Goal: Task Accomplishment & Management: Manage account settings

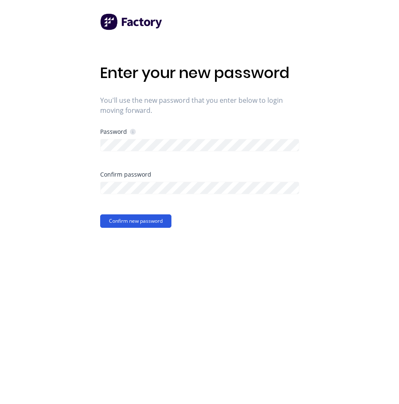
click at [149, 224] on button "Confirm new password" at bounding box center [135, 220] width 71 height 13
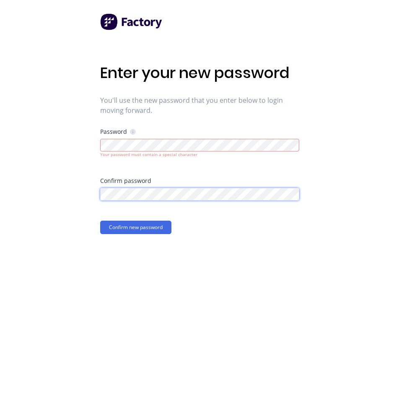
click at [81, 196] on div "Enter your new password You'll use the new password that you enter below to log…" at bounding box center [199, 202] width 399 height 404
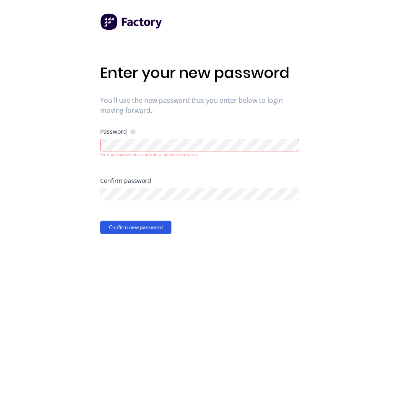
click at [137, 224] on button "Confirm new password" at bounding box center [135, 227] width 71 height 13
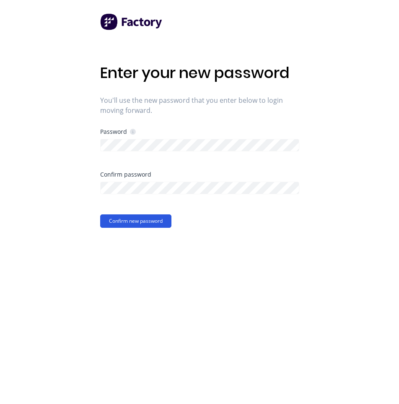
click at [138, 219] on button "Confirm new password" at bounding box center [135, 220] width 71 height 13
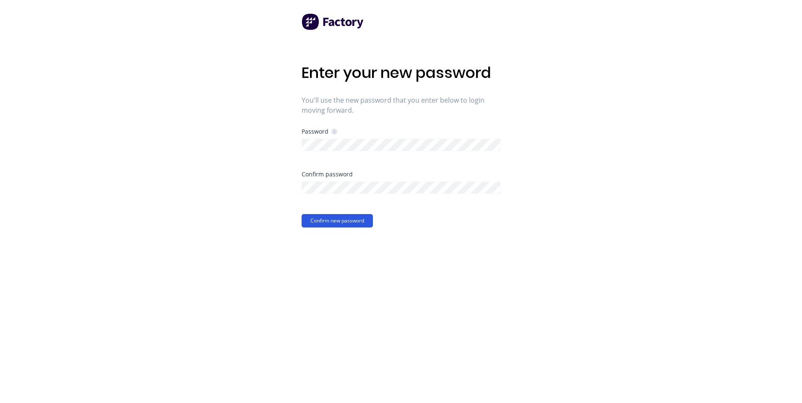
click at [343, 221] on button "Confirm new password" at bounding box center [337, 220] width 71 height 13
click at [325, 221] on button "Confirm new password" at bounding box center [337, 220] width 71 height 13
click at [60, 384] on div "Token is invalid" at bounding box center [47, 387] width 44 height 9
click at [37, 387] on div "Token is invalid" at bounding box center [47, 387] width 44 height 9
click at [338, 219] on button "Confirm new password" at bounding box center [337, 220] width 71 height 13
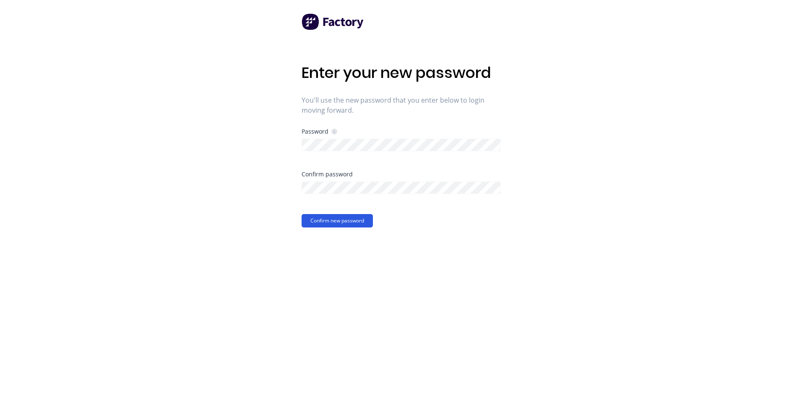
click at [339, 217] on button "Confirm new password" at bounding box center [337, 220] width 71 height 13
